Goal: Navigation & Orientation: Find specific page/section

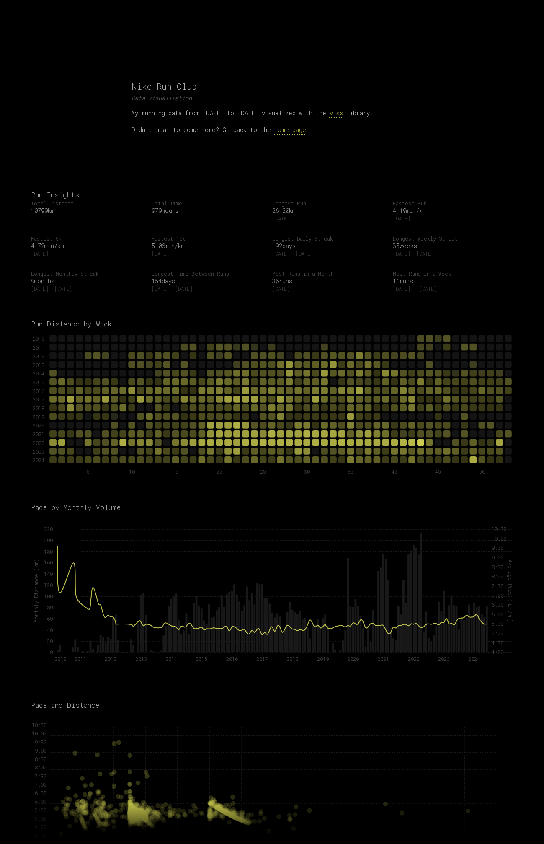
click at [261, 66] on main "Nike Run Club Data Visualization My running data from 2010 to 2024 visualized w…" at bounding box center [272, 839] width 544 height 1678
click at [297, 134] on p "Didn't mean to come here? Go back to the home page ." at bounding box center [273, 130] width 282 height 12
click at [297, 132] on link "home page" at bounding box center [290, 130] width 32 height 8
